Goal: Transaction & Acquisition: Purchase product/service

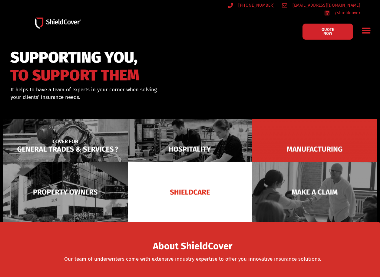
click at [83, 145] on img at bounding box center [65, 149] width 125 height 60
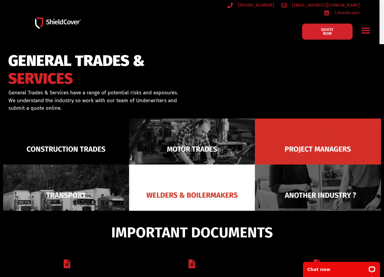
click at [83, 145] on img at bounding box center [66, 149] width 126 height 61
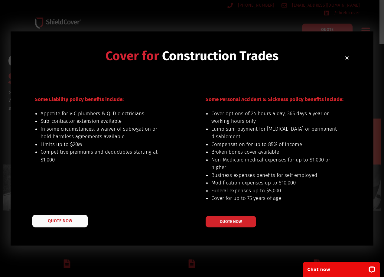
click at [64, 223] on span "QUOTE NOW" at bounding box center [60, 221] width 24 height 4
